Goal: Complete application form

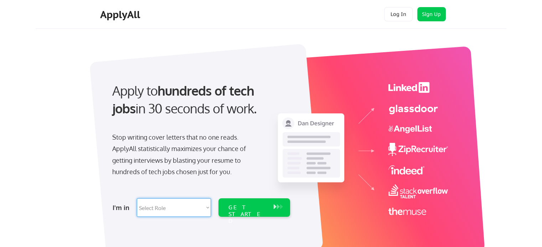
click at [180, 203] on select "Select Role Software Engineering Product Management Customer Success Sales UI/U…" at bounding box center [174, 208] width 74 height 19
click at [67, 147] on div "Apply to hundreds of tech jobs in 30 seconds of work. Stop writing cover letter…" at bounding box center [276, 152] width 460 height 236
click at [161, 205] on select "Select Role Software Engineering Product Management Customer Success Sales UI/U…" at bounding box center [174, 208] width 74 height 19
select select ""customer_support""
click at [137, 199] on select "Select Role Software Engineering Product Management Customer Success Sales UI/U…" at bounding box center [174, 208] width 74 height 19
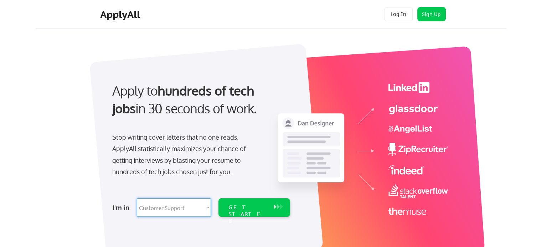
select select ""customer_support""
click at [239, 208] on div "GET STARTED" at bounding box center [247, 214] width 38 height 21
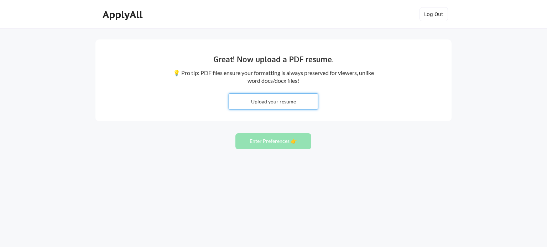
click at [300, 95] on input "file" at bounding box center [273, 101] width 89 height 15
type input "C:\fakepath\Susmita_R_CV.pdf"
click at [244, 141] on button "Enter Preferences 👉" at bounding box center [273, 142] width 76 height 16
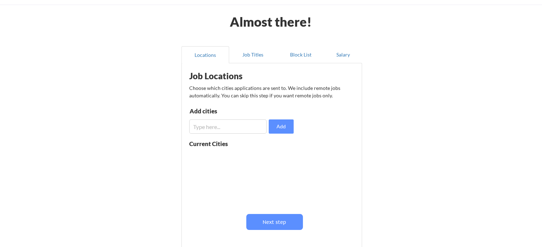
scroll to position [36, 0]
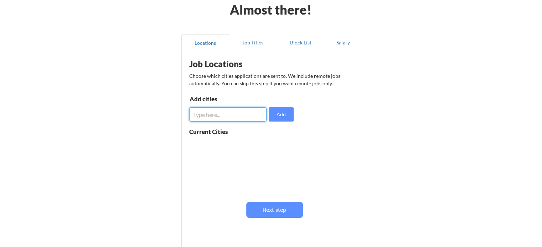
click at [226, 113] on input "input" at bounding box center [227, 115] width 77 height 14
type input "B"
type input "r"
type input "[GEOGRAPHIC_DATA]"
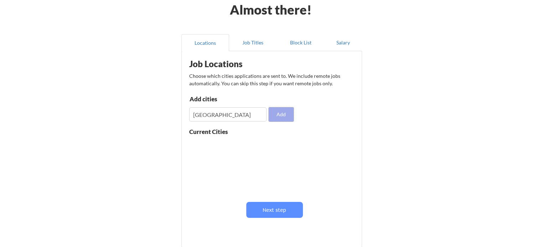
click at [281, 112] on button "Add" at bounding box center [281, 115] width 25 height 14
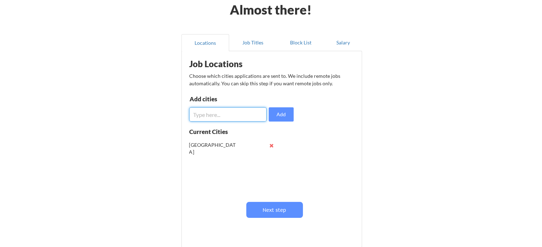
click at [226, 115] on input "input" at bounding box center [227, 115] width 77 height 14
type input "[GEOGRAPHIC_DATA]"
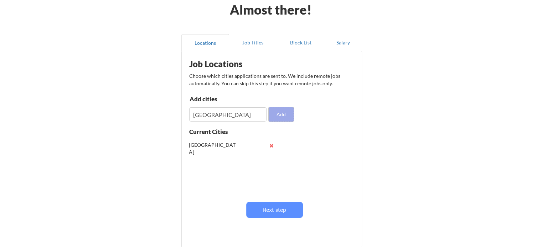
click at [285, 118] on button "Add" at bounding box center [281, 115] width 25 height 14
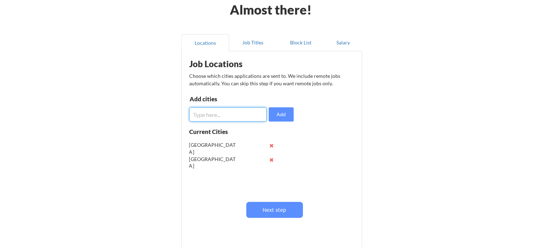
click at [228, 114] on input "input" at bounding box center [227, 115] width 77 height 14
type input "[GEOGRAPHIC_DATA]"
click at [267, 114] on div "Add cities Add" at bounding box center [242, 109] width 106 height 26
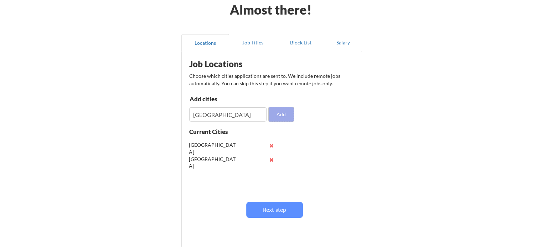
click at [276, 114] on button "Add" at bounding box center [281, 115] width 25 height 14
click at [270, 147] on button at bounding box center [271, 145] width 5 height 5
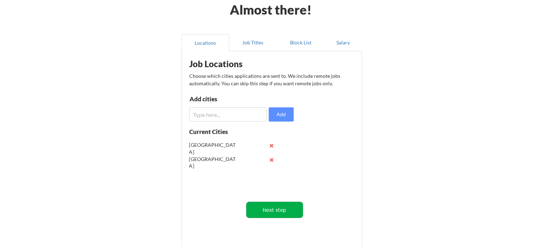
click at [289, 209] on button "Next step" at bounding box center [274, 210] width 57 height 16
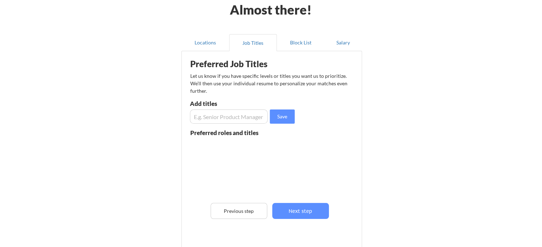
click at [231, 116] on input "input" at bounding box center [229, 117] width 78 height 14
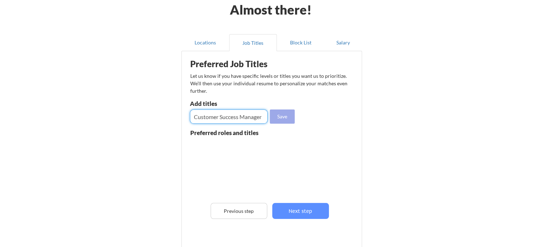
type input "Customer Success Manager"
click at [278, 115] on button "Save" at bounding box center [282, 117] width 25 height 14
click at [236, 115] on input "input" at bounding box center [229, 117] width 78 height 14
type input "Associate Manager- CS"
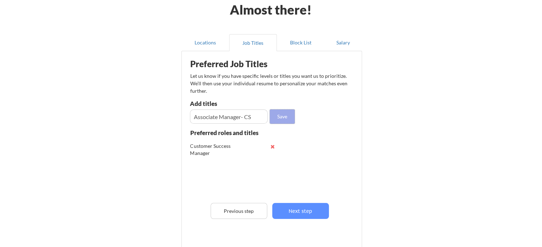
click at [275, 118] on button "Save" at bounding box center [282, 117] width 25 height 14
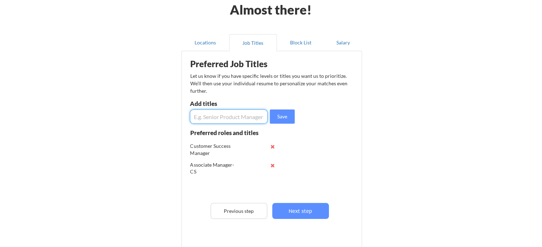
click at [229, 118] on input "input" at bounding box center [229, 117] width 78 height 14
type input "Client Relationship Manager"
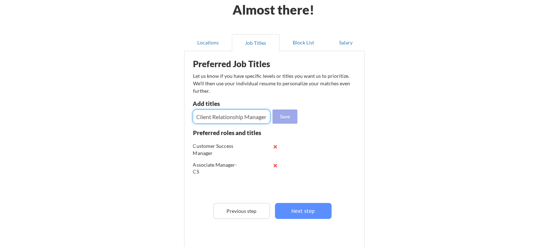
scroll to position [0, 0]
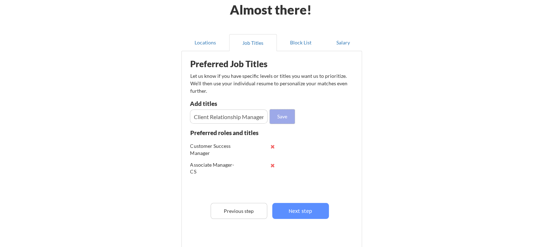
click at [283, 119] on button "Save" at bounding box center [282, 117] width 25 height 14
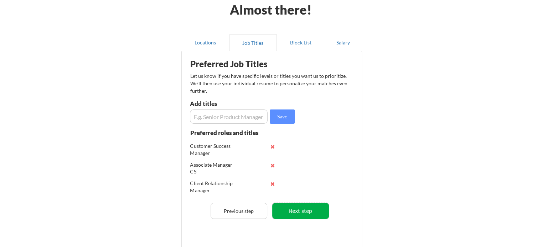
click at [307, 207] on button "Next step" at bounding box center [300, 211] width 57 height 16
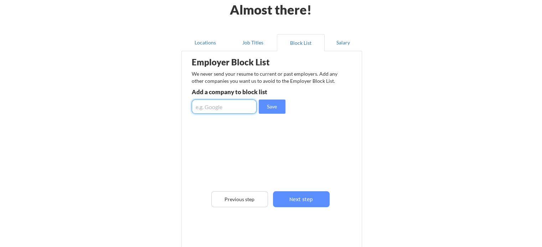
click at [236, 110] on input "input" at bounding box center [224, 107] width 65 height 14
type input "Meritto"
click at [264, 109] on button "Save" at bounding box center [272, 107] width 27 height 14
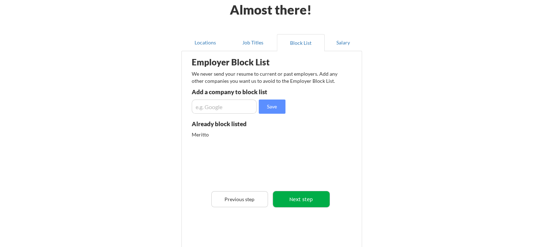
click at [300, 198] on button "Next step" at bounding box center [301, 200] width 57 height 16
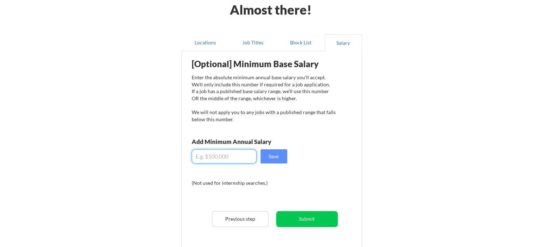
click at [221, 156] on input "input" at bounding box center [224, 157] width 65 height 14
type input "$1,350"
click at [276, 162] on button "Save" at bounding box center [273, 157] width 27 height 14
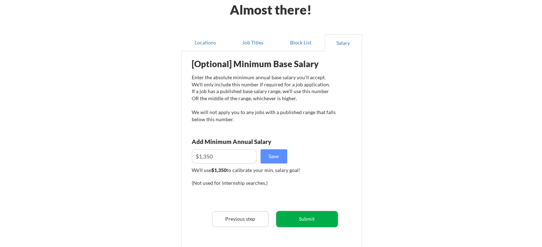
click at [304, 218] on button "Submit" at bounding box center [307, 220] width 62 height 16
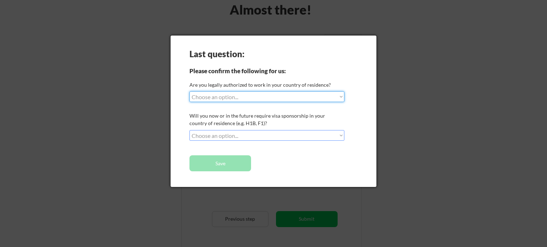
click at [265, 100] on select "Choose an option... Yes, I am a [DEMOGRAPHIC_DATA] Citizen Yes, I am a [DEMOGRA…" at bounding box center [266, 97] width 155 height 11
